Goal: Task Accomplishment & Management: Manage account settings

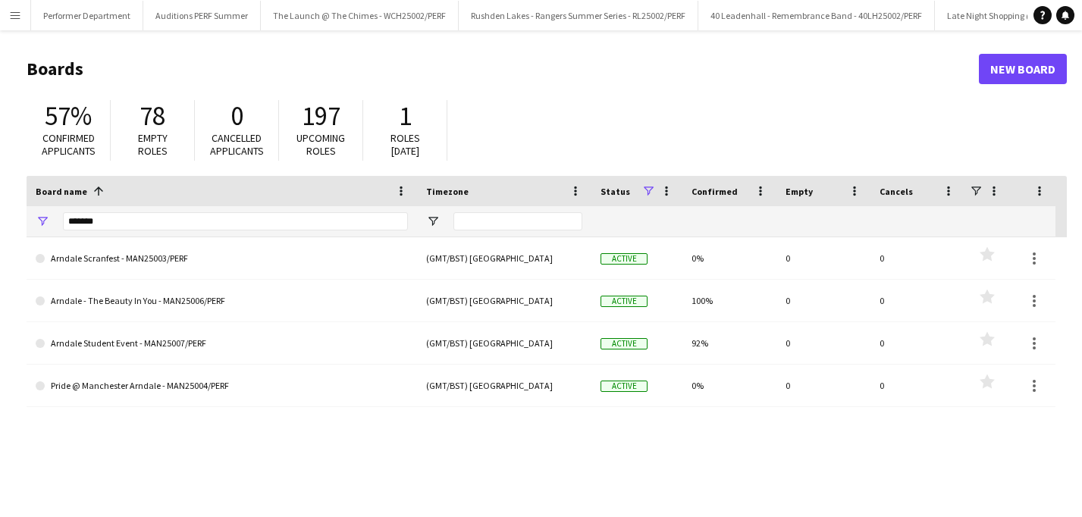
scroll to position [0, 4784]
click at [5, 20] on button "Menu" at bounding box center [15, 15] width 30 height 30
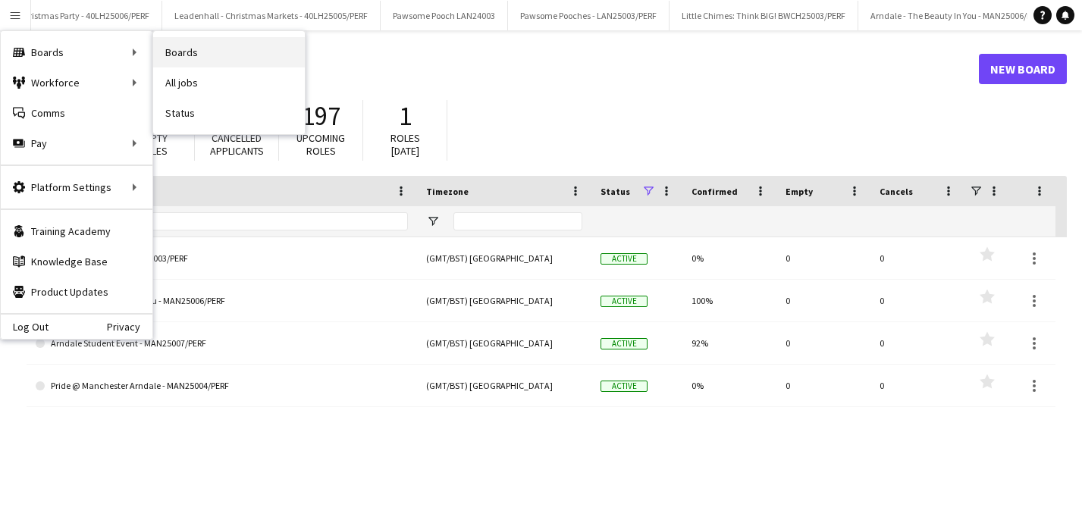
click at [203, 52] on link "Boards" at bounding box center [229, 52] width 152 height 30
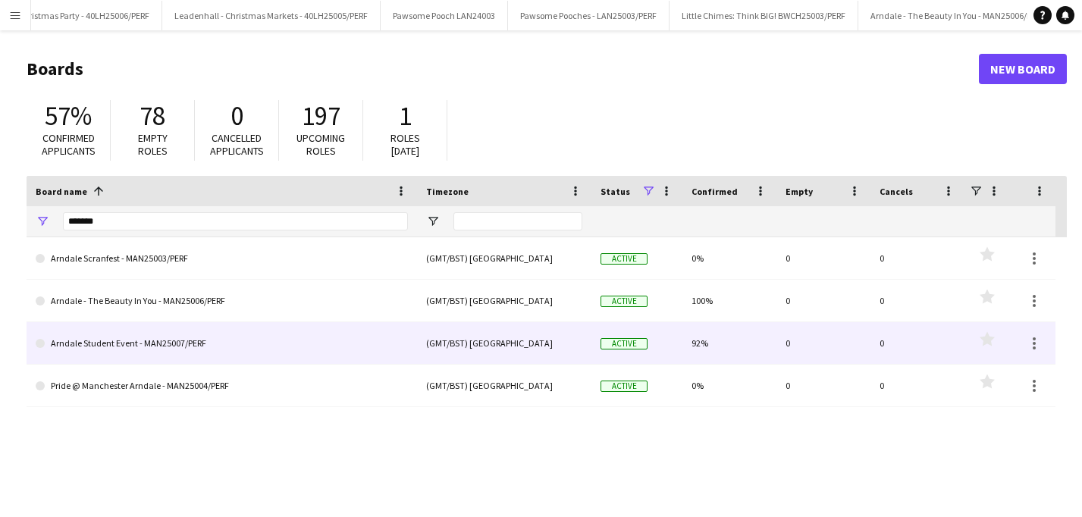
click at [136, 350] on link "Arndale Student Event - MAN25007/PERF" at bounding box center [222, 343] width 372 height 42
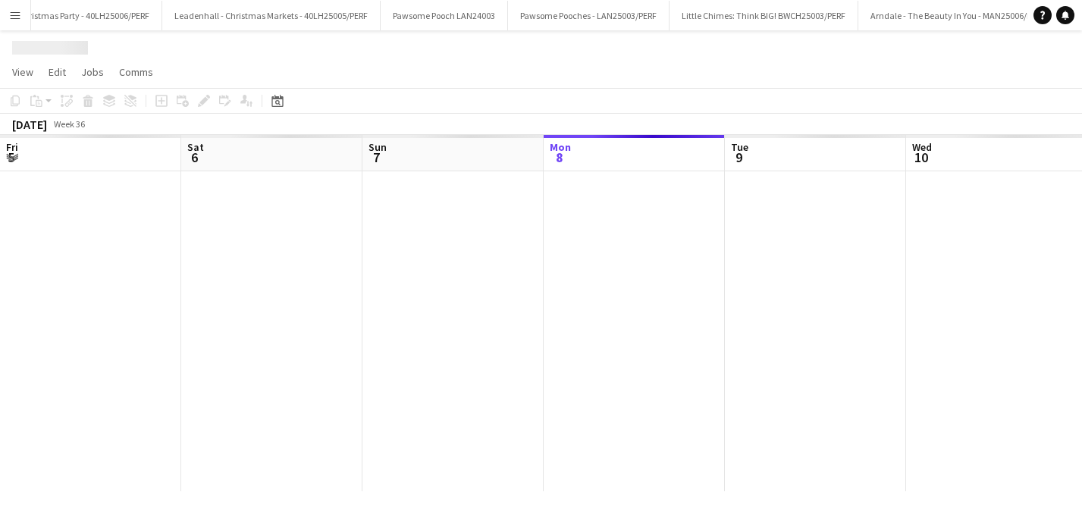
scroll to position [0, 363]
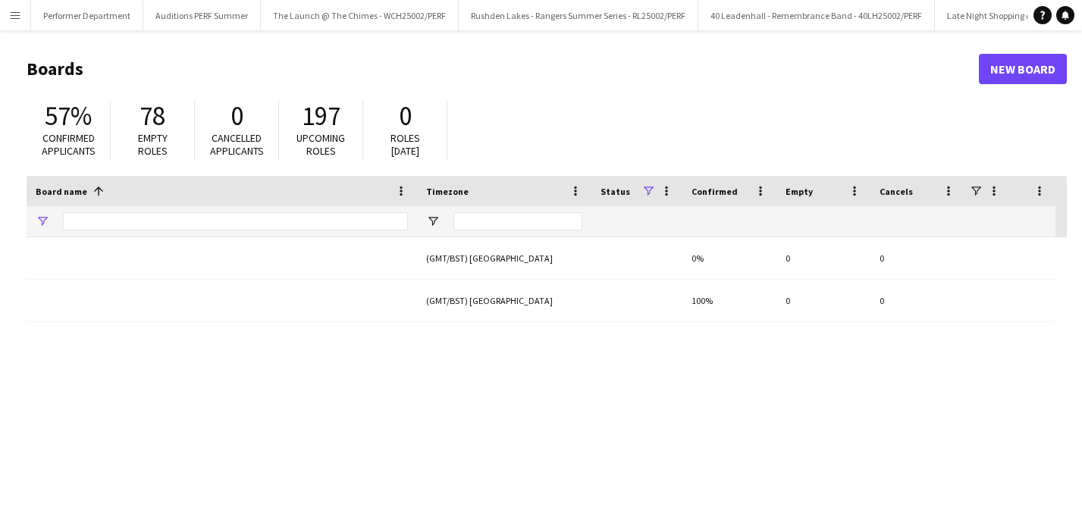
type input "*******"
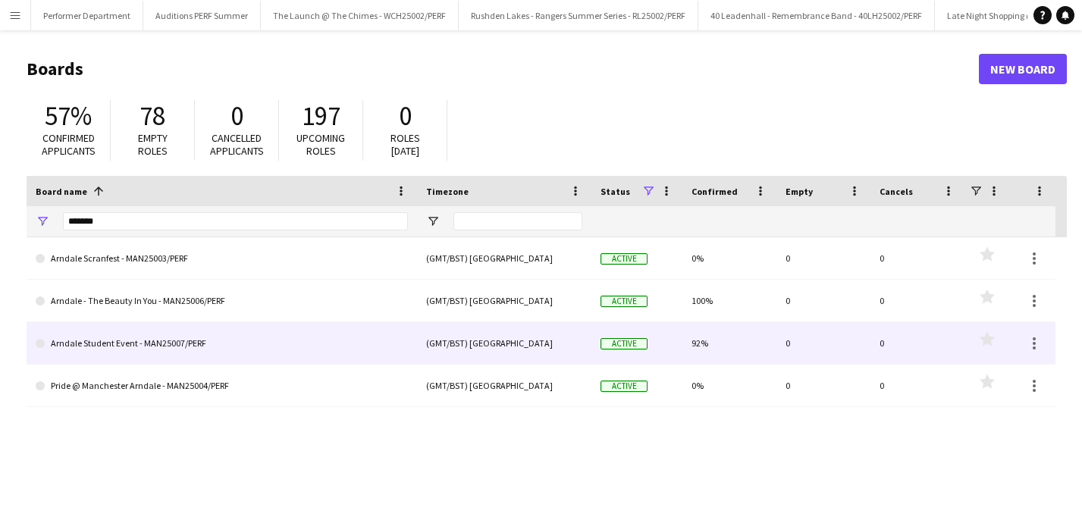
click at [162, 341] on link "Arndale Student Event - MAN25007/PERF" at bounding box center [222, 343] width 372 height 42
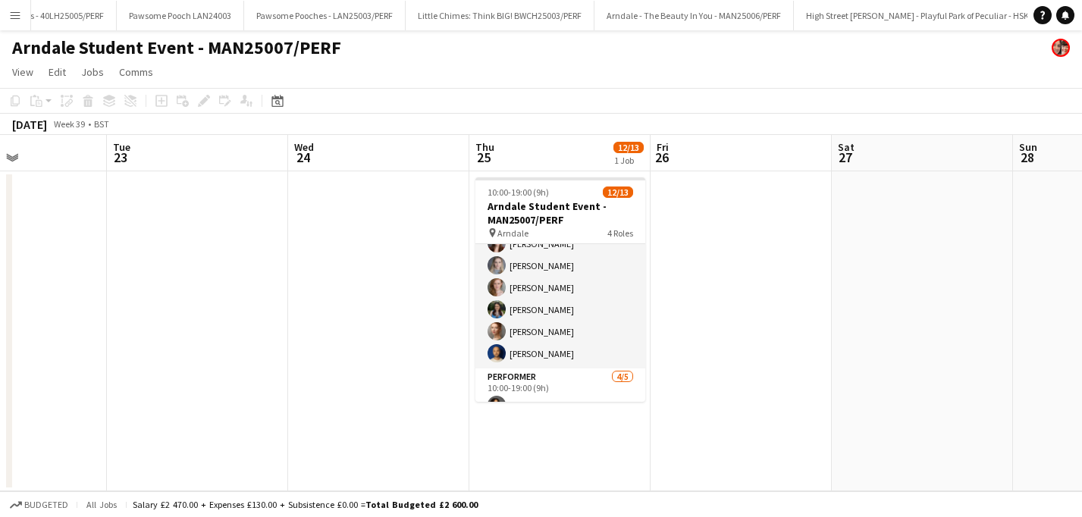
scroll to position [247, 0]
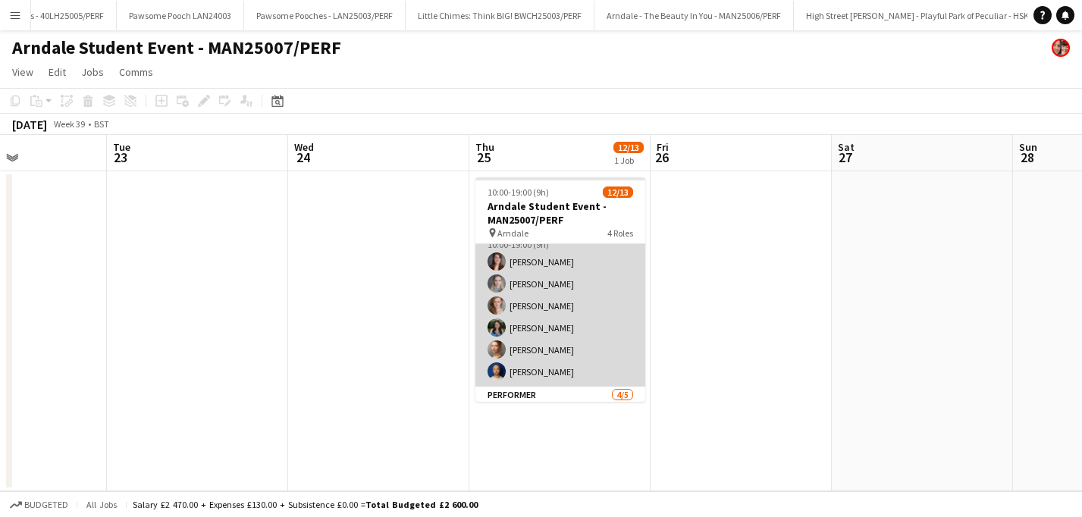
click at [558, 325] on app-card-role "Host 6/6 10:00-19:00 (9h) Amber Porter Gracie Kelly Katy Oliver Abi Swingler Se…" at bounding box center [561, 306] width 170 height 162
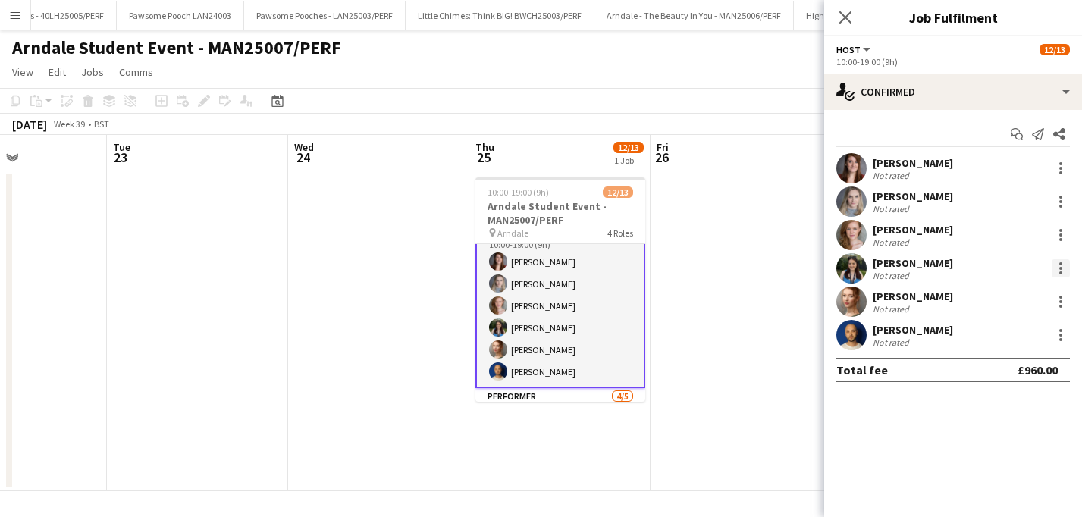
click at [1059, 262] on div at bounding box center [1061, 268] width 18 height 18
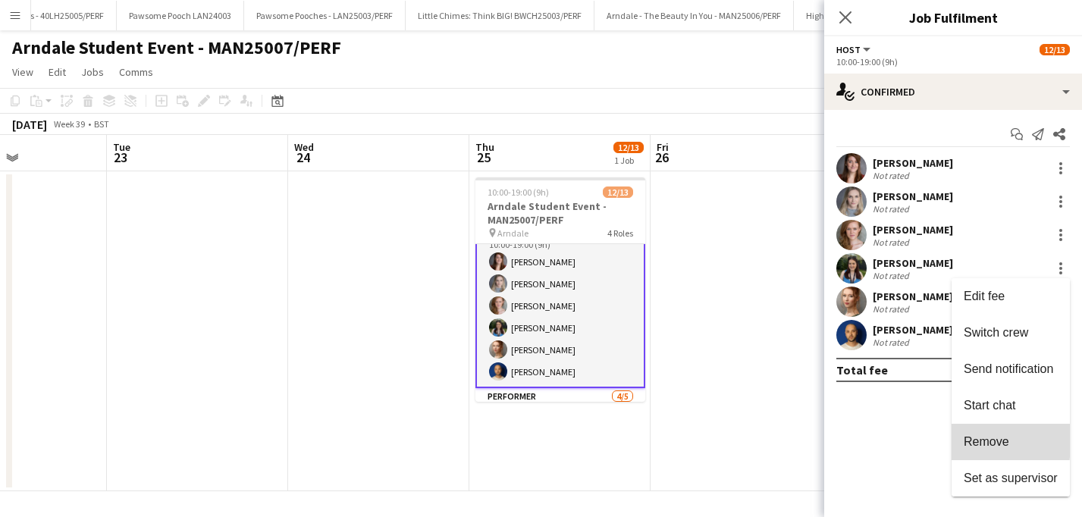
click at [969, 441] on span "Remove" at bounding box center [987, 441] width 46 height 13
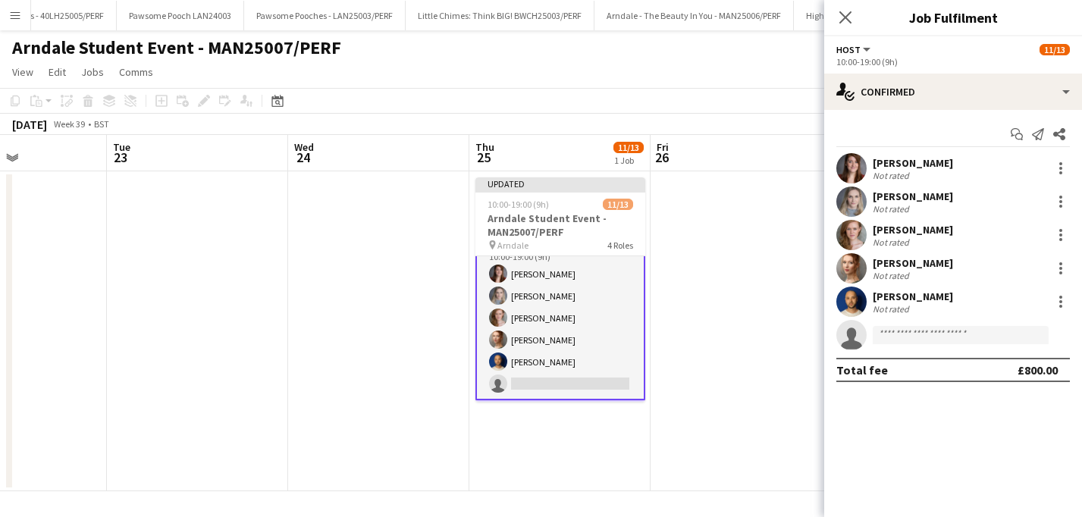
click at [757, 78] on app-page-menu "View Day view expanded Day view collapsed Month view Date picker Jump to today …" at bounding box center [541, 73] width 1082 height 29
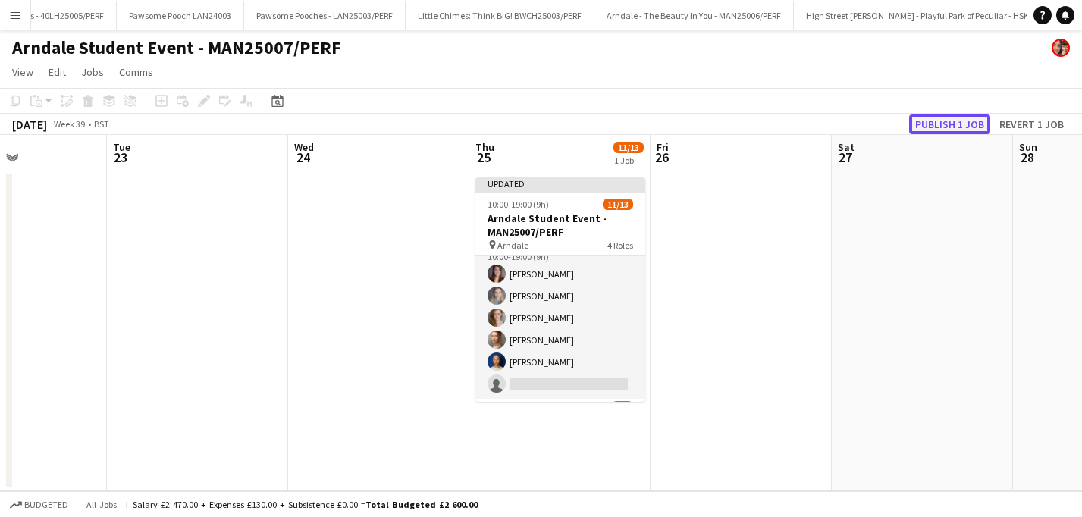
click at [931, 133] on button "Publish 1 job" at bounding box center [949, 125] width 81 height 20
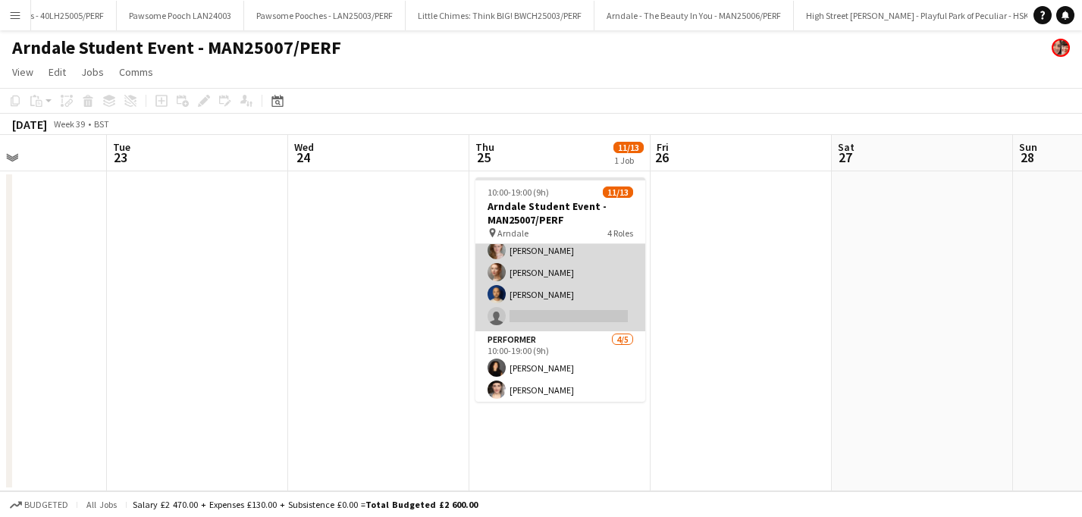
scroll to position [247, 0]
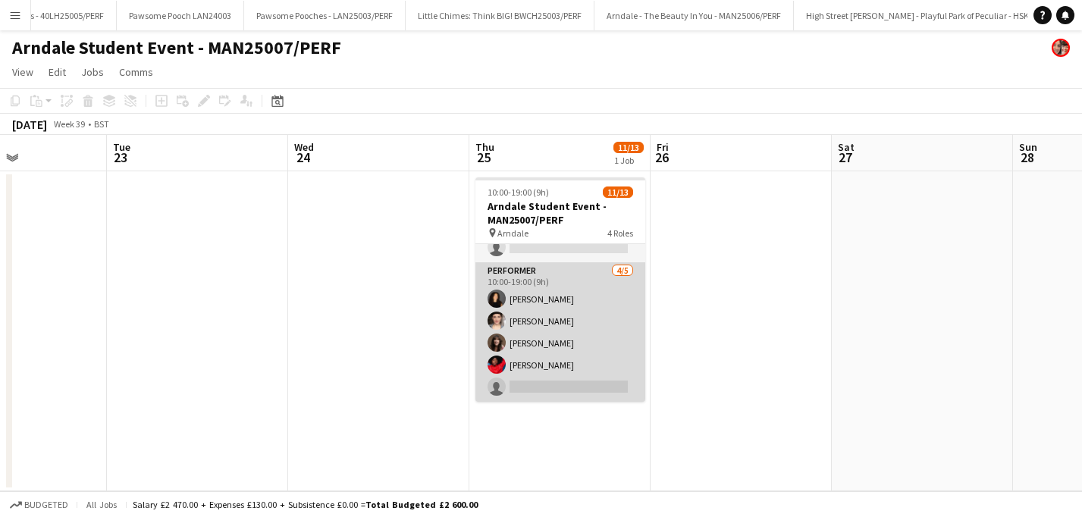
click at [536, 385] on app-card-role "Performer 4/5 10:00-19:00 (9h) Lydia Williams Emma MacLennan Angela Heenan Paul…" at bounding box center [561, 332] width 170 height 140
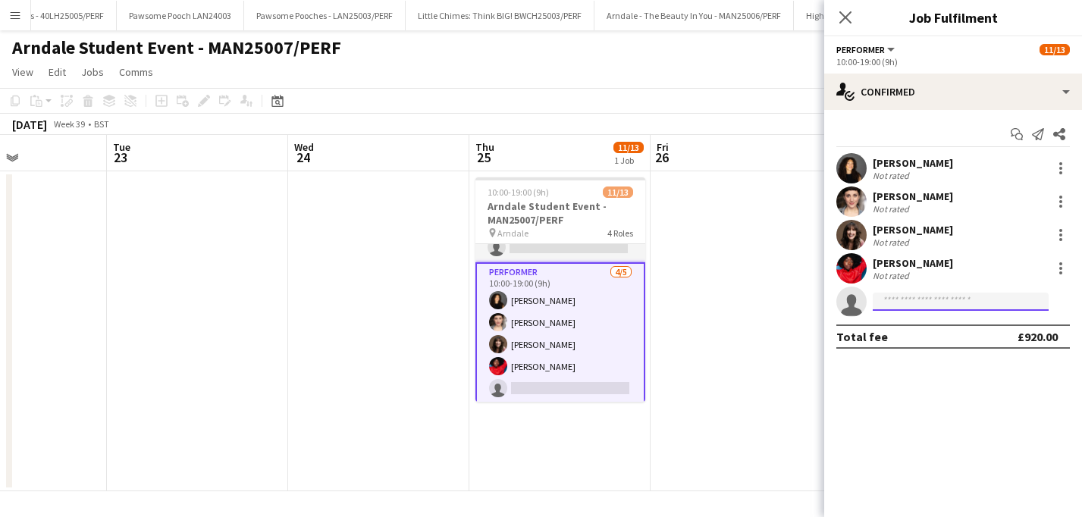
click at [909, 303] on input at bounding box center [961, 302] width 176 height 18
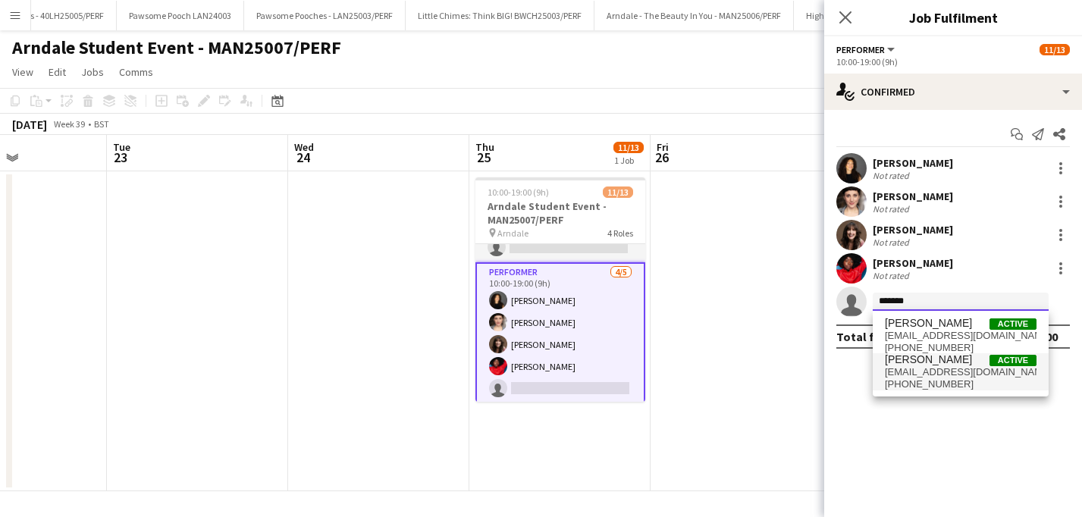
type input "*******"
click at [915, 366] on span "kathrynthehanke@gmail.com" at bounding box center [961, 372] width 152 height 12
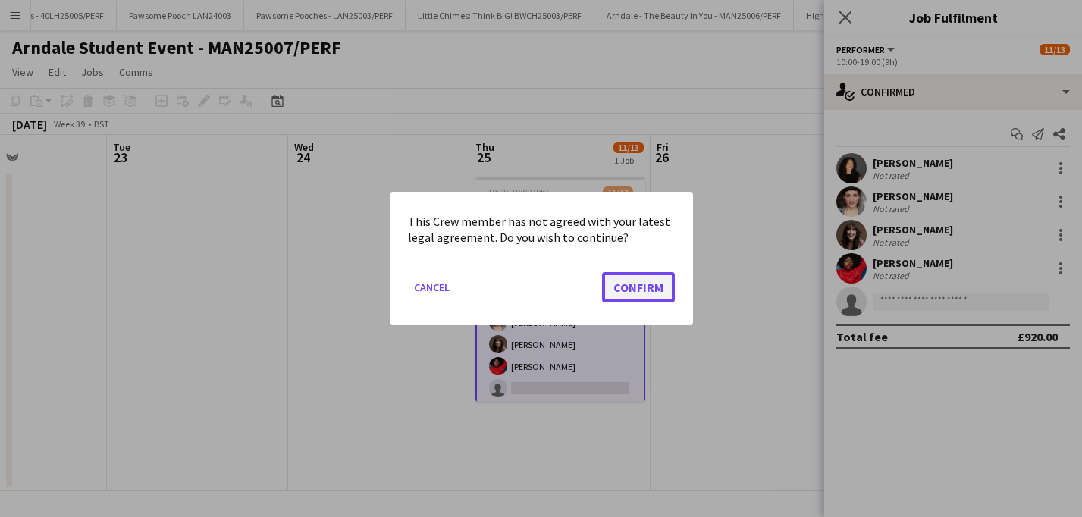
click at [639, 286] on button "Confirm" at bounding box center [638, 287] width 73 height 30
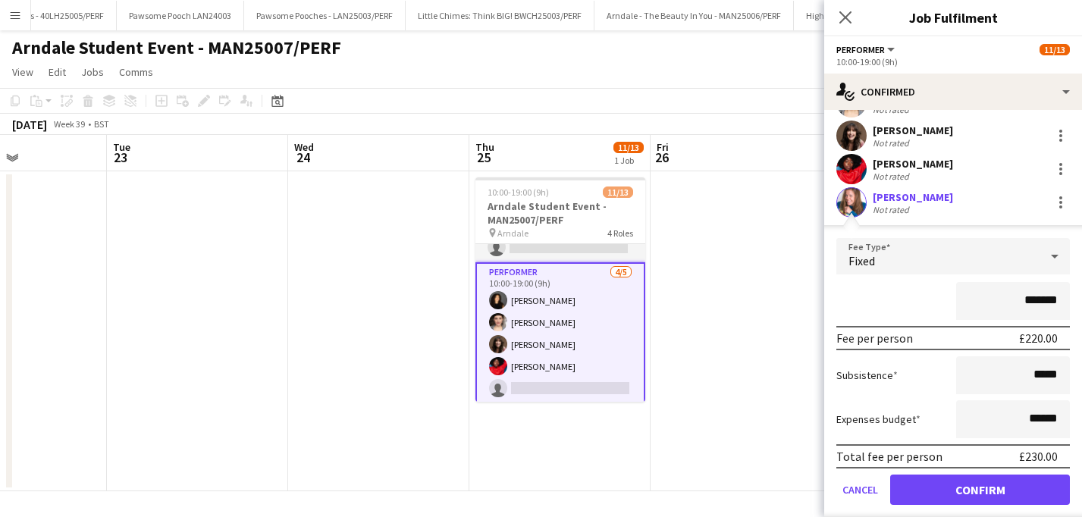
scroll to position [144, 0]
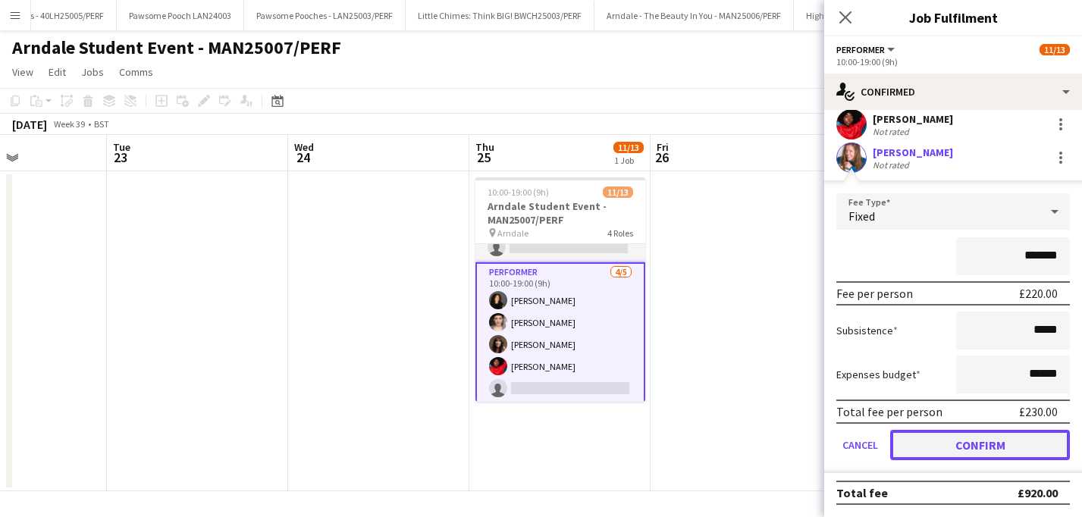
click at [960, 451] on button "Confirm" at bounding box center [981, 445] width 180 height 30
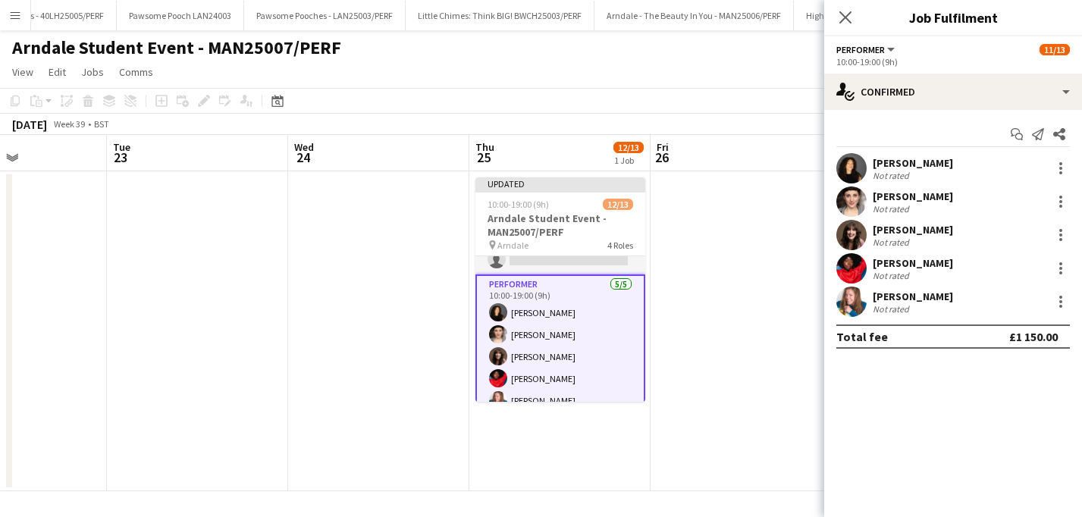
scroll to position [0, 0]
click at [720, 324] on app-date-cell at bounding box center [741, 331] width 181 height 320
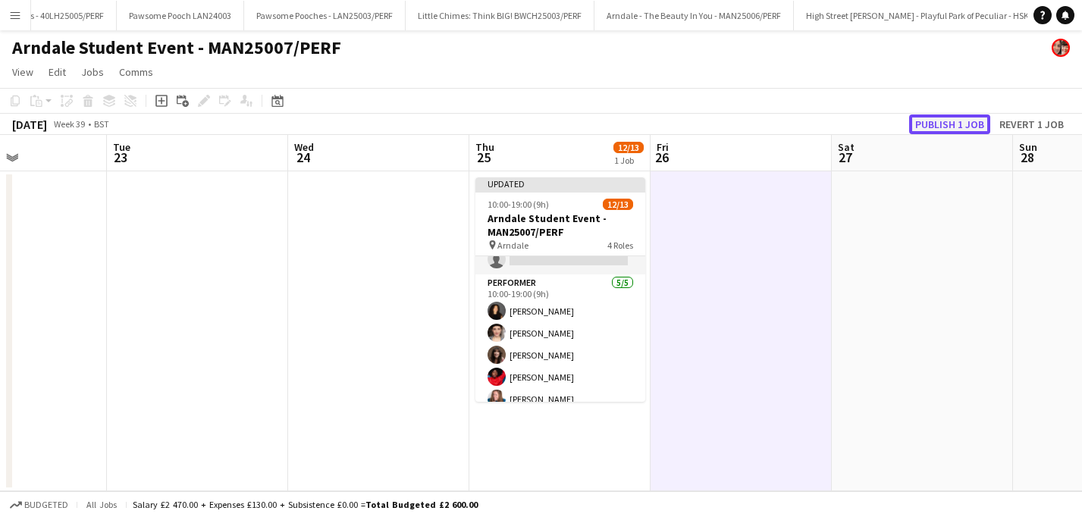
click at [964, 122] on button "Publish 1 job" at bounding box center [949, 125] width 81 height 20
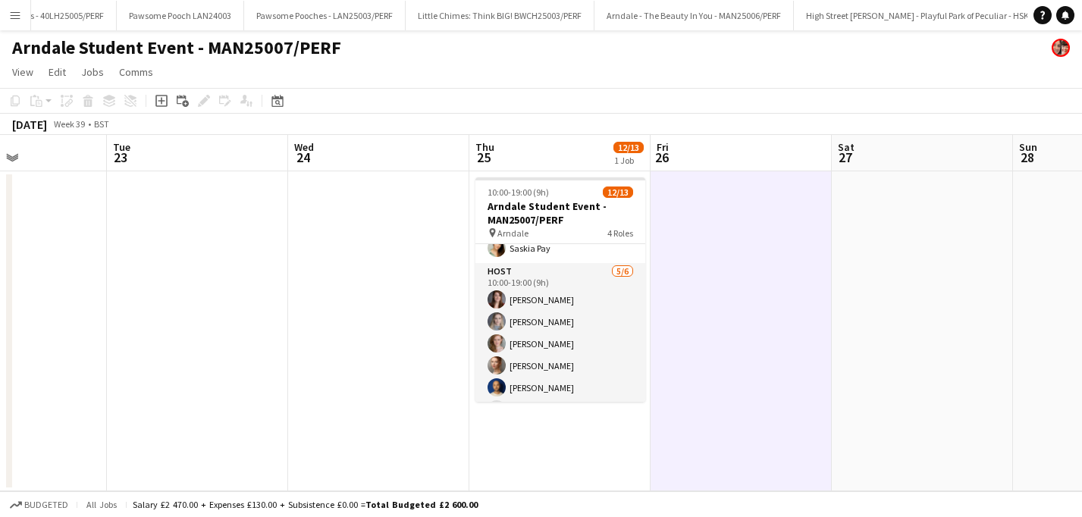
scroll to position [93, 0]
